Goal: Find specific page/section

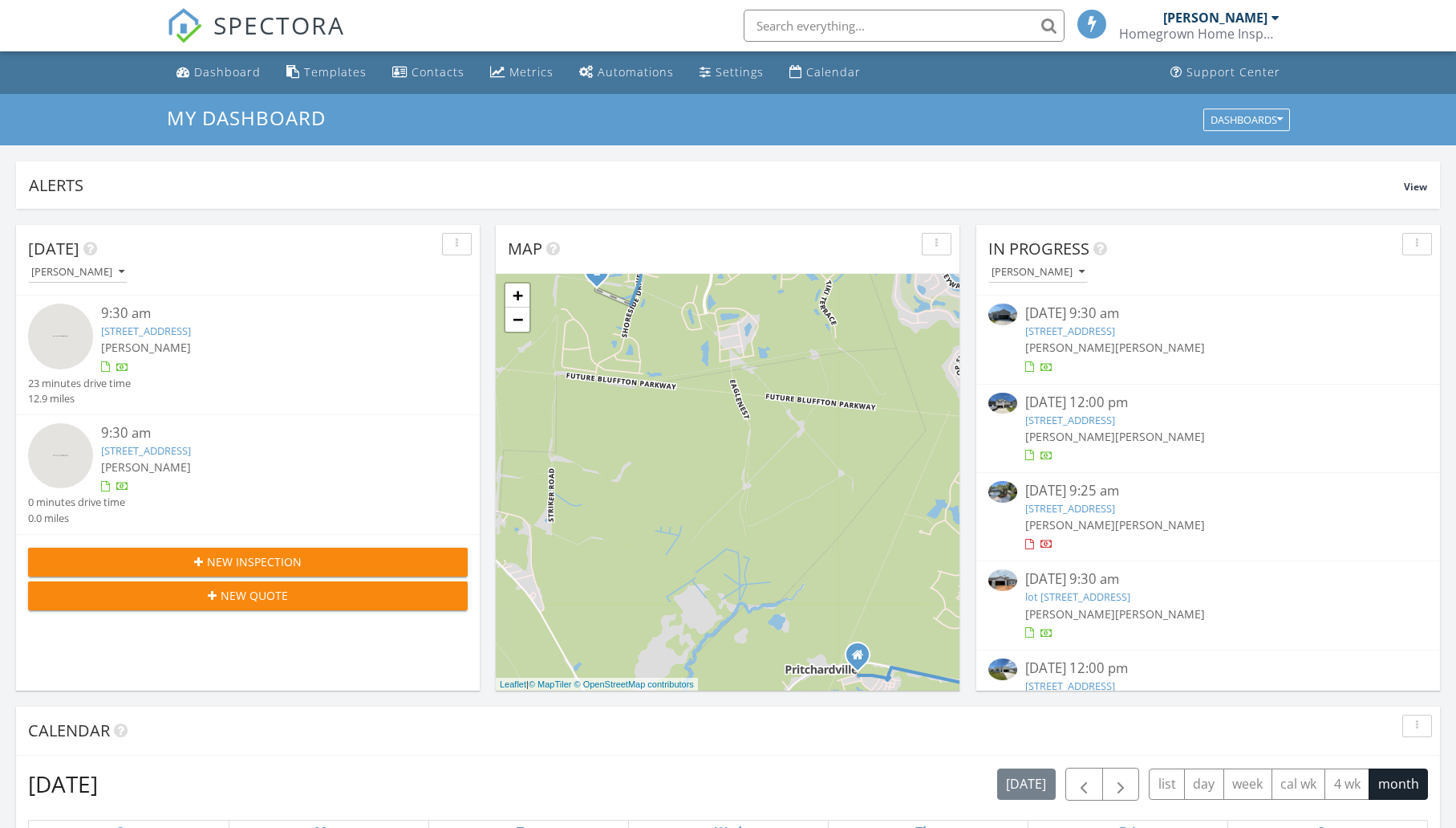
scroll to position [8, 8]
click at [1096, 334] on link "[STREET_ADDRESS]" at bounding box center [1070, 331] width 90 height 14
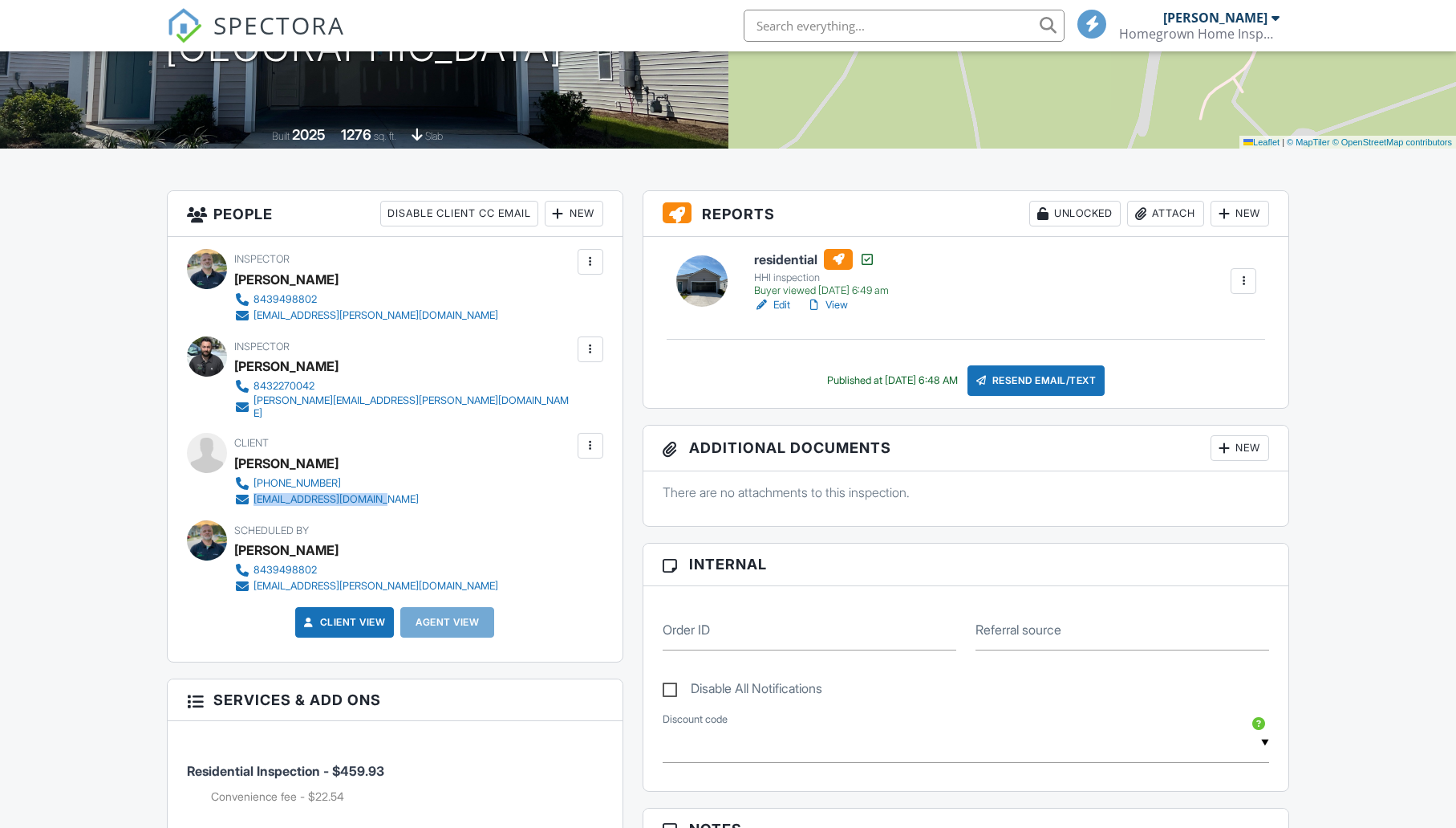
click at [252, 490] on div "808-940-8944 yummycheesy@hotmail.com" at bounding box center [333, 491] width 197 height 32
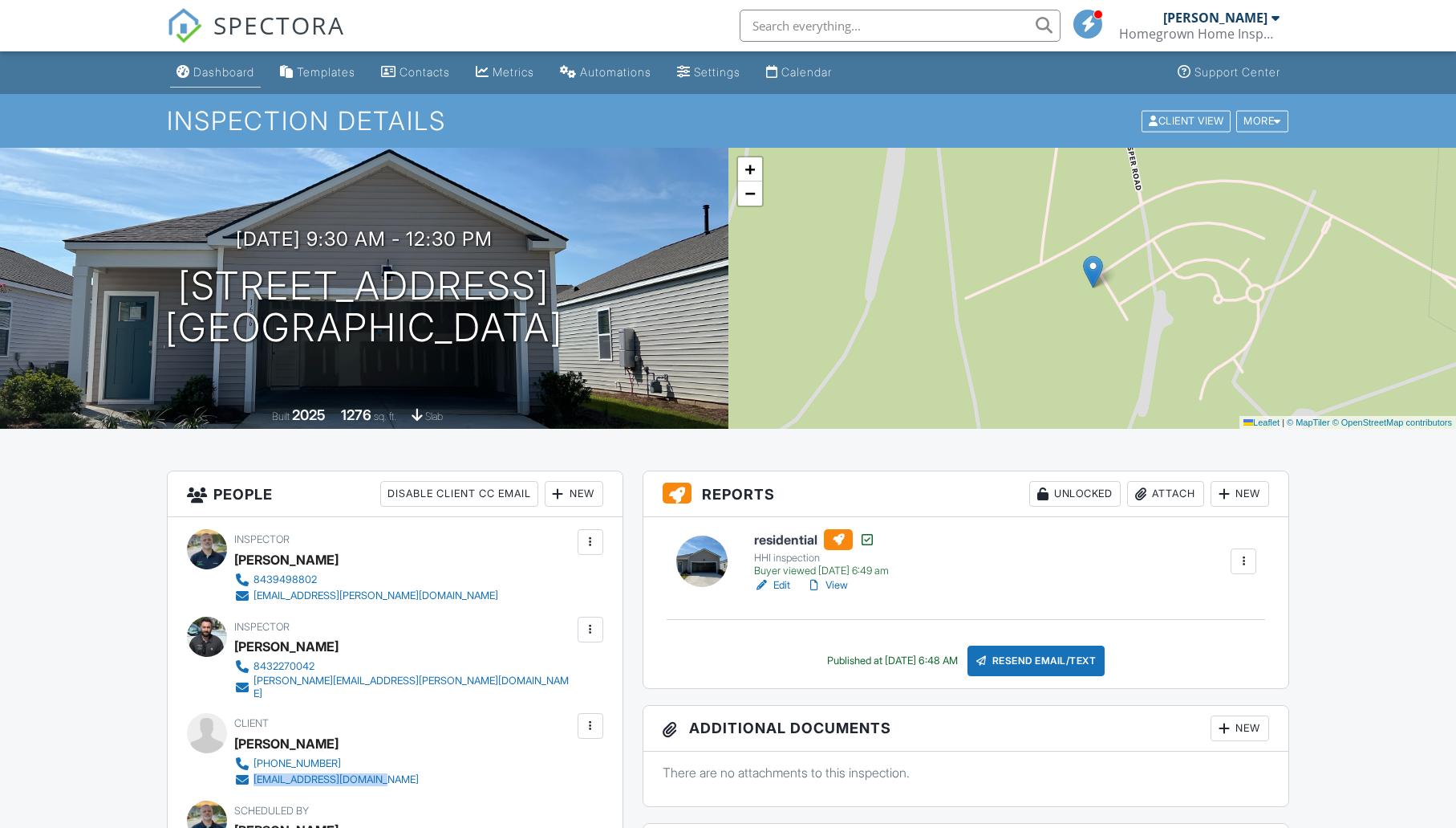
click at [235, 64] on link "Dashboard" at bounding box center [215, 72] width 91 height 29
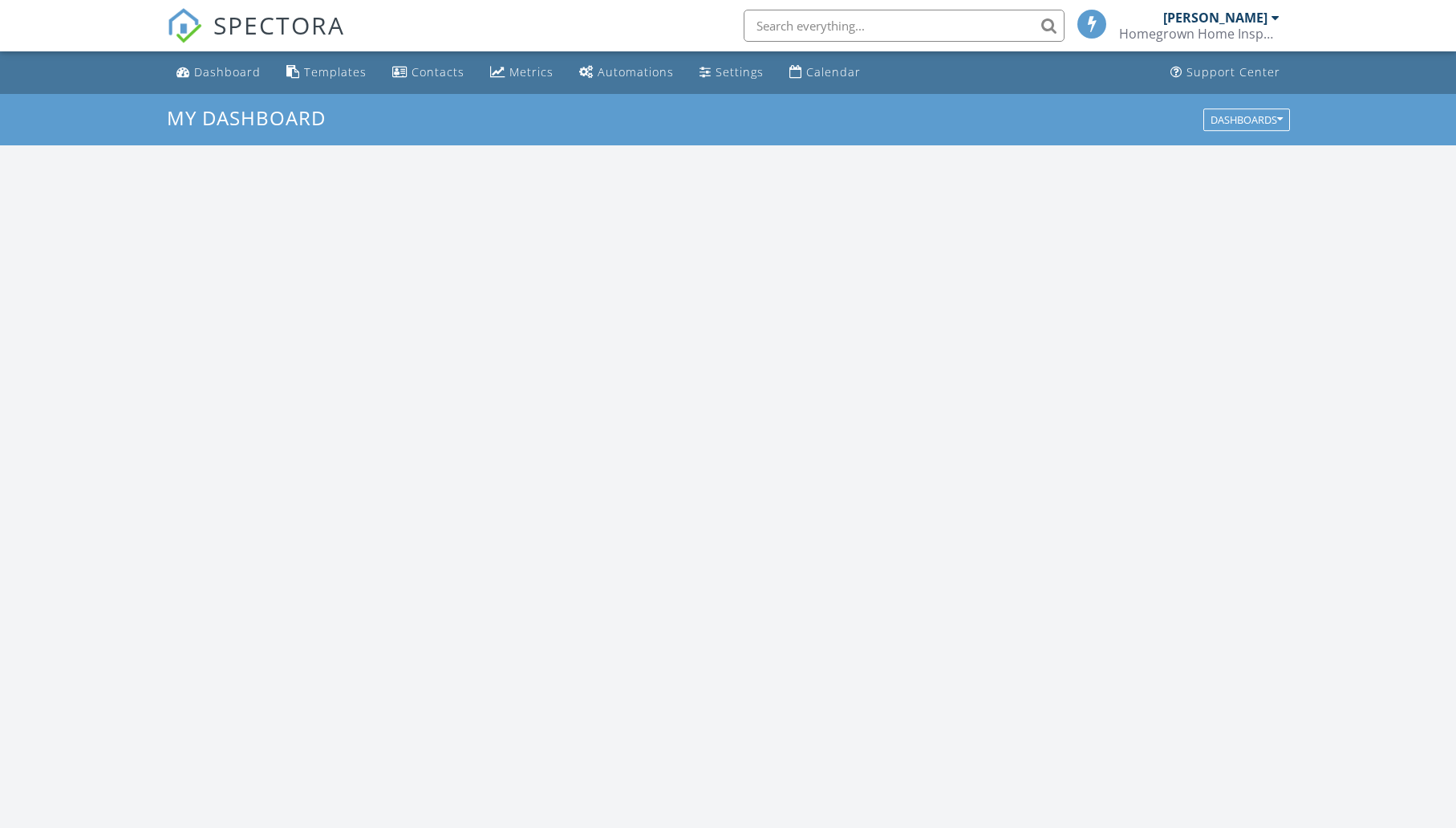
scroll to position [1486, 1481]
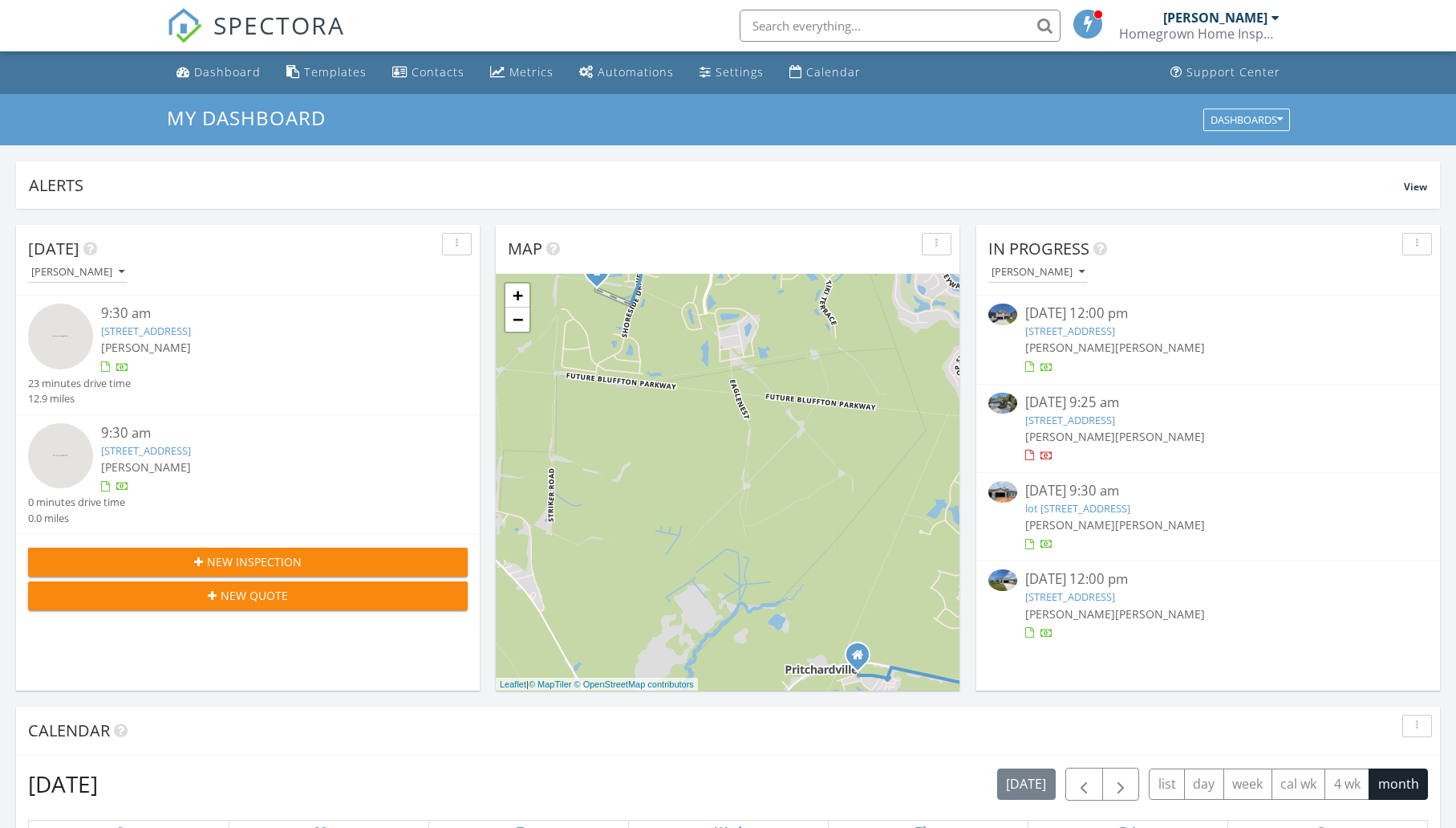
click at [1116, 331] on link "619 Hulston Landing Rd, Bluffton, SC 29909" at bounding box center [1070, 331] width 90 height 14
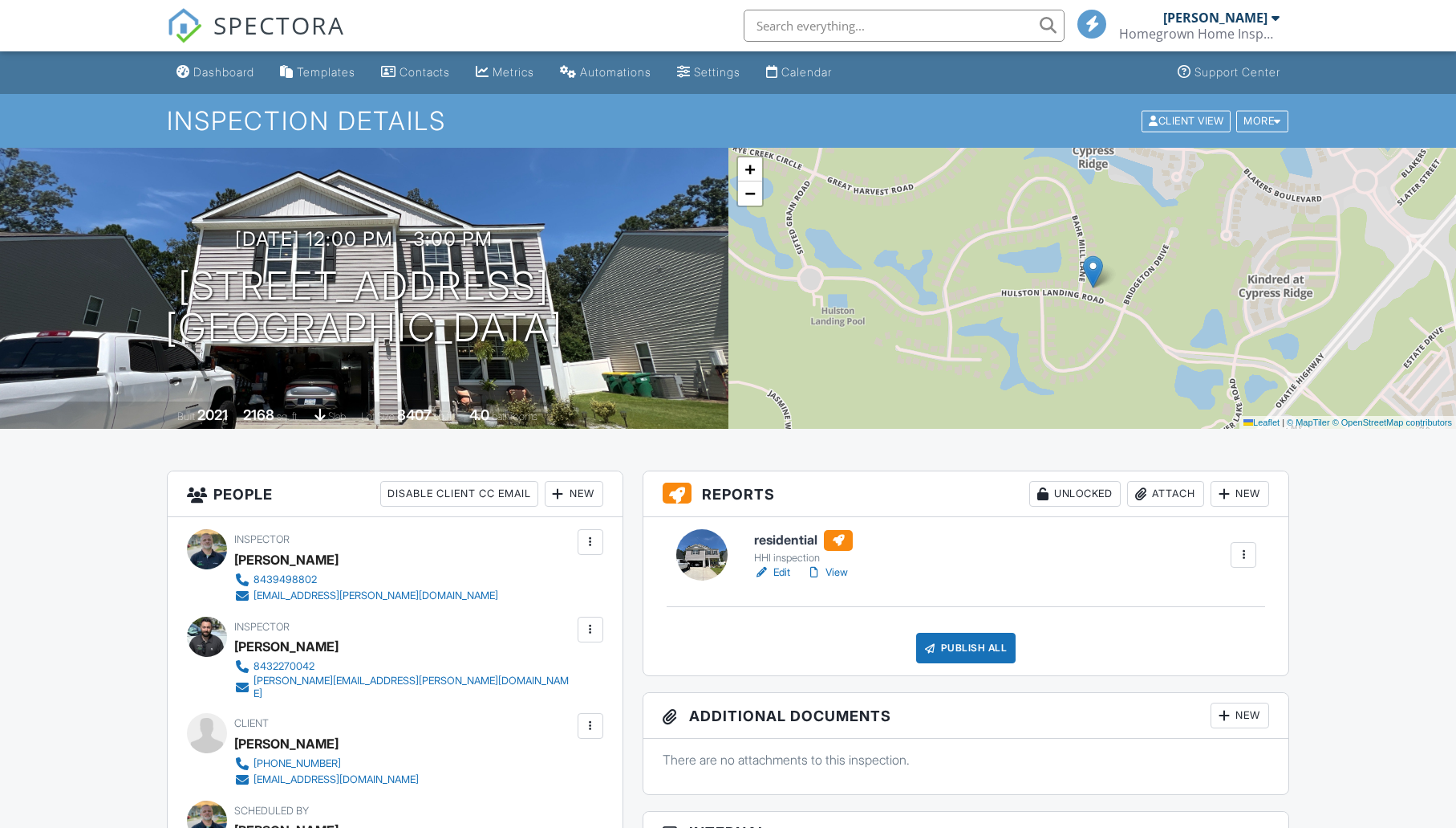
click at [832, 571] on link "View" at bounding box center [827, 573] width 42 height 16
